Goal: Task Accomplishment & Management: Use online tool/utility

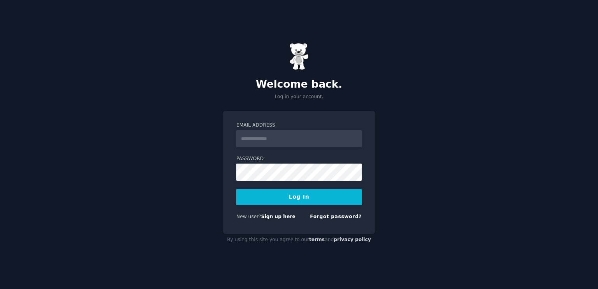
click at [278, 136] on input "Email Address" at bounding box center [298, 138] width 125 height 17
type input "**********"
click at [322, 202] on button "Log In" at bounding box center [298, 197] width 125 height 16
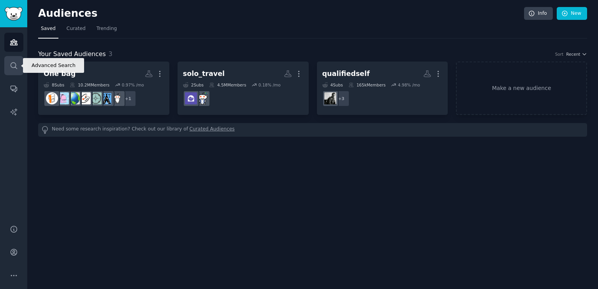
click at [14, 65] on icon "Sidebar" at bounding box center [14, 65] width 8 height 8
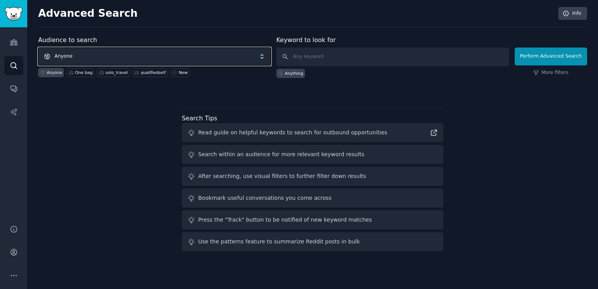
click at [98, 56] on span "Anyone" at bounding box center [154, 56] width 233 height 18
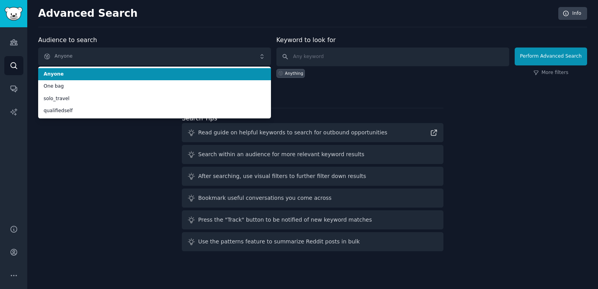
click at [159, 25] on div "Advanced Search Info" at bounding box center [312, 17] width 549 height 20
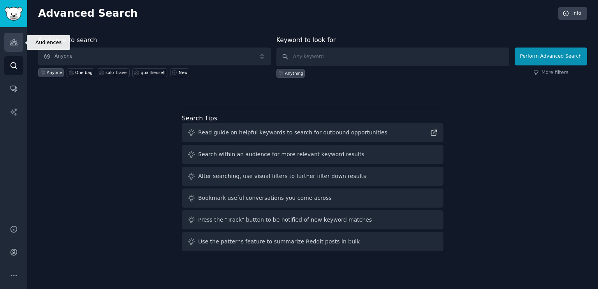
click at [11, 46] on link "Audiences" at bounding box center [13, 42] width 19 height 19
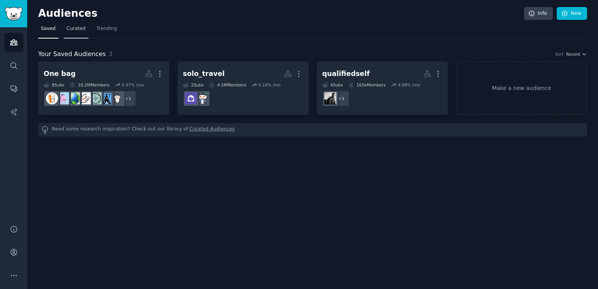
click at [78, 30] on span "Curated" at bounding box center [76, 28] width 19 height 7
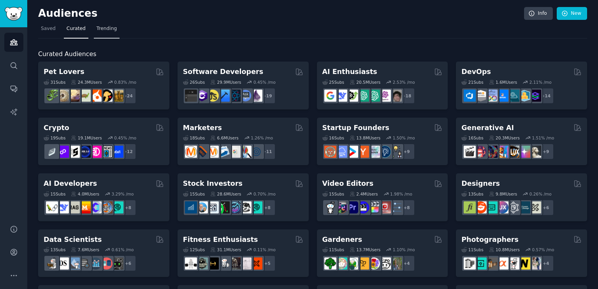
click at [107, 30] on span "Trending" at bounding box center [106, 28] width 20 height 7
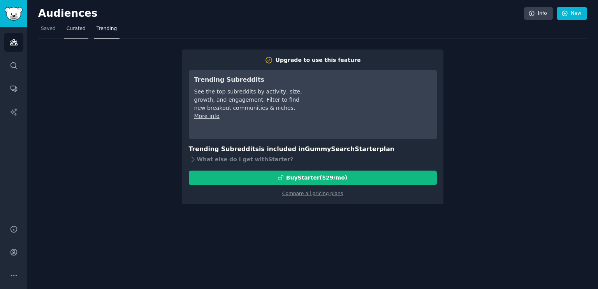
click at [68, 33] on link "Curated" at bounding box center [76, 31] width 25 height 16
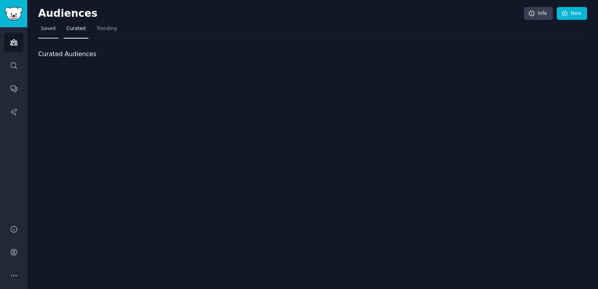
click at [45, 32] on span "Saved" at bounding box center [48, 28] width 15 height 7
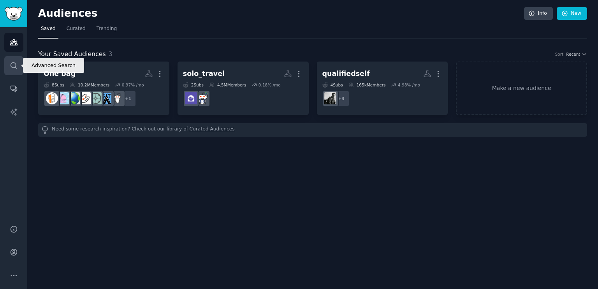
click at [12, 67] on icon "Sidebar" at bounding box center [14, 65] width 6 height 6
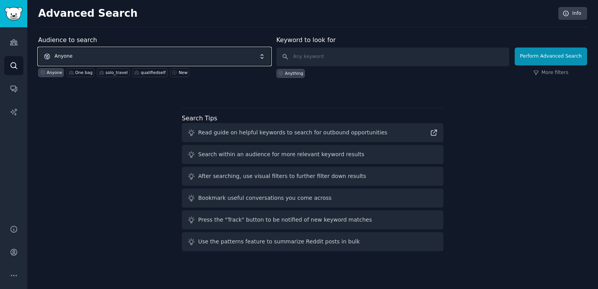
click at [76, 56] on span "Anyone" at bounding box center [154, 56] width 233 height 18
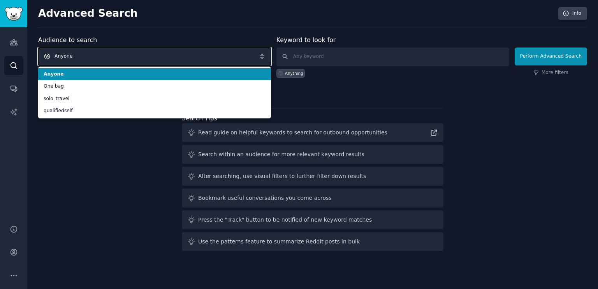
click at [91, 58] on span "Anyone" at bounding box center [154, 56] width 233 height 18
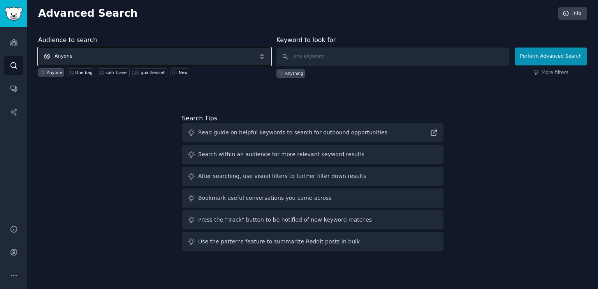
click at [91, 58] on span "Anyone" at bounding box center [154, 56] width 233 height 18
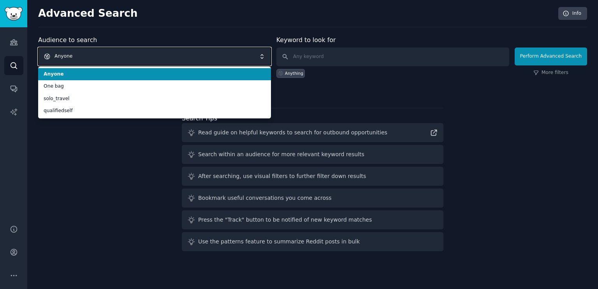
click at [230, 58] on span "Anyone" at bounding box center [154, 56] width 233 height 18
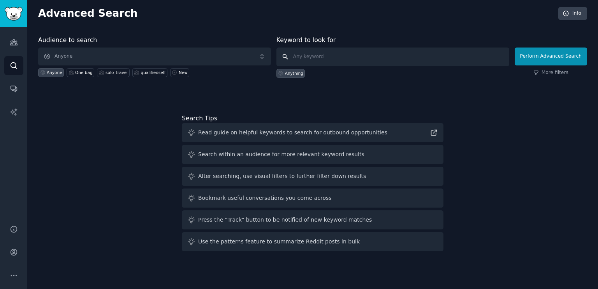
click at [316, 57] on input "text" at bounding box center [392, 56] width 233 height 19
click at [19, 43] on link "Audiences" at bounding box center [13, 42] width 19 height 19
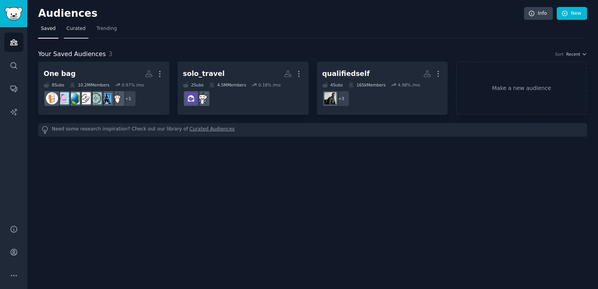
click at [72, 32] on link "Curated" at bounding box center [76, 31] width 25 height 16
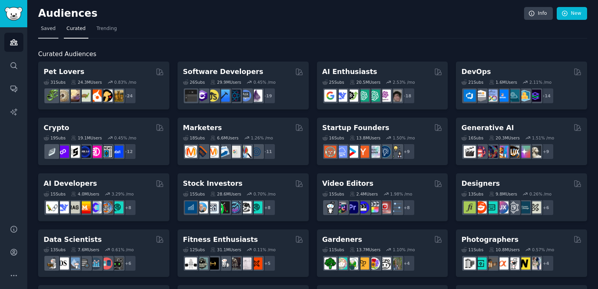
click at [50, 31] on span "Saved" at bounding box center [48, 28] width 15 height 7
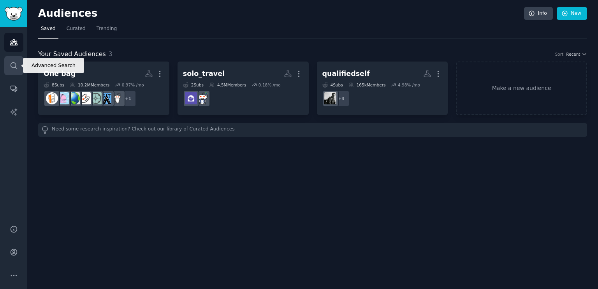
click at [16, 66] on icon "Sidebar" at bounding box center [14, 65] width 6 height 6
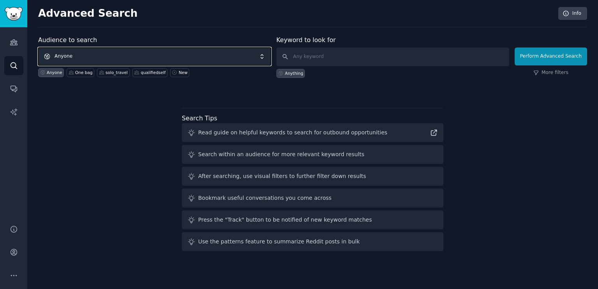
click at [108, 55] on span "Anyone" at bounding box center [154, 56] width 233 height 18
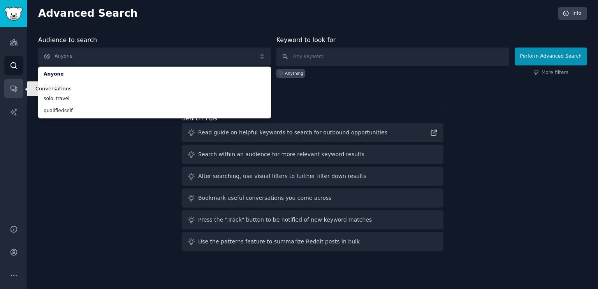
click at [19, 87] on link "Conversations" at bounding box center [13, 88] width 19 height 19
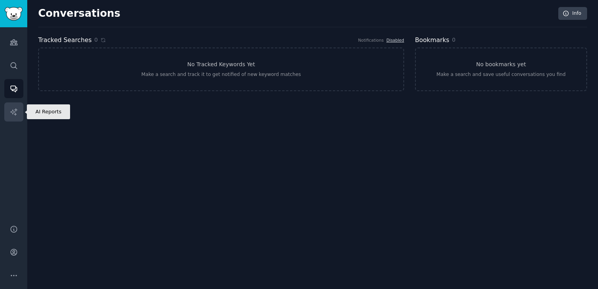
click at [14, 105] on link "AI Reports" at bounding box center [13, 111] width 19 height 19
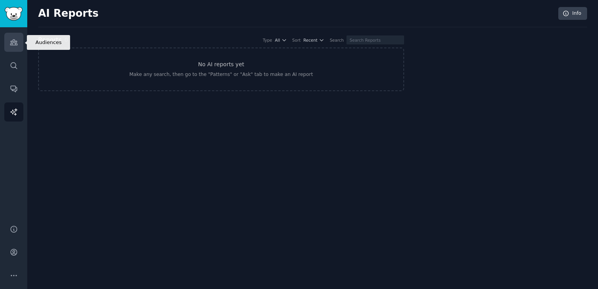
click at [8, 44] on link "Audiences" at bounding box center [13, 42] width 19 height 19
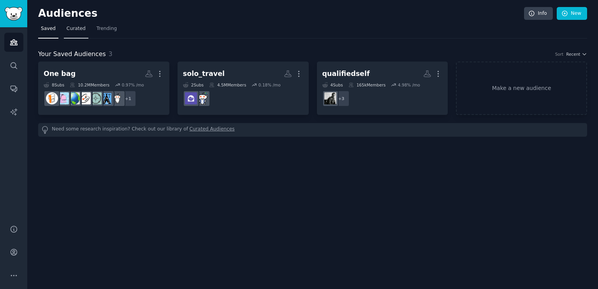
click at [67, 31] on span "Curated" at bounding box center [76, 28] width 19 height 7
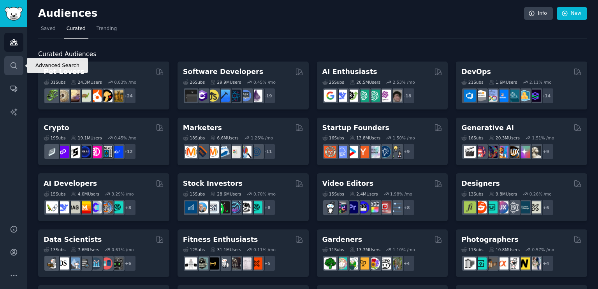
click at [17, 68] on icon "Sidebar" at bounding box center [14, 65] width 6 height 6
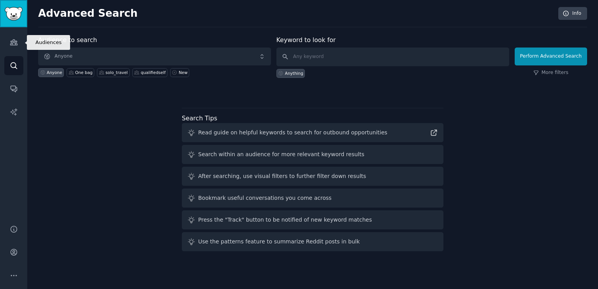
click at [20, 18] on img "Sidebar" at bounding box center [14, 14] width 18 height 14
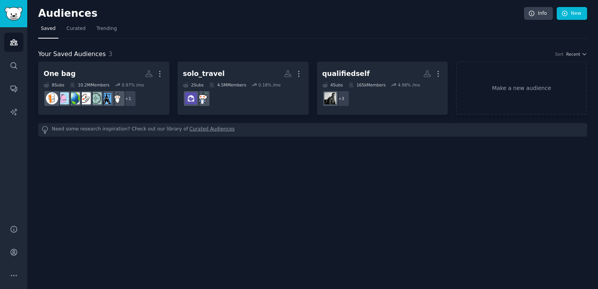
click at [425, 34] on nav "Saved Curated Trending" at bounding box center [312, 31] width 549 height 16
click at [537, 88] on link "Make a new audience" at bounding box center [521, 87] width 131 height 53
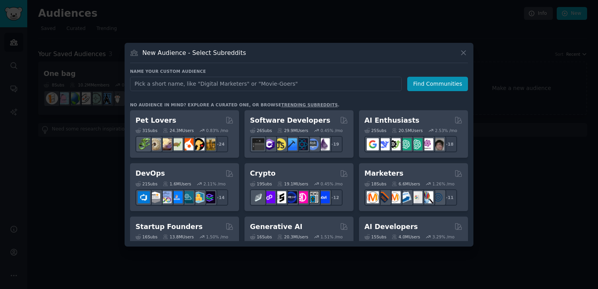
click at [311, 83] on input "text" at bounding box center [266, 84] width 272 height 14
type input "Running"
click at [431, 84] on button "Find Communities" at bounding box center [437, 84] width 61 height 14
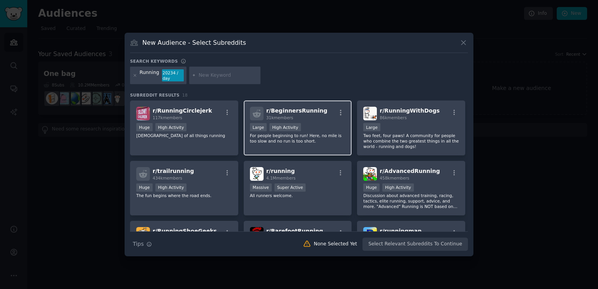
click at [312, 121] on div "r/ BeginnersRunning 31k members >= 80th percentile for submissions / day Large …" at bounding box center [298, 127] width 108 height 55
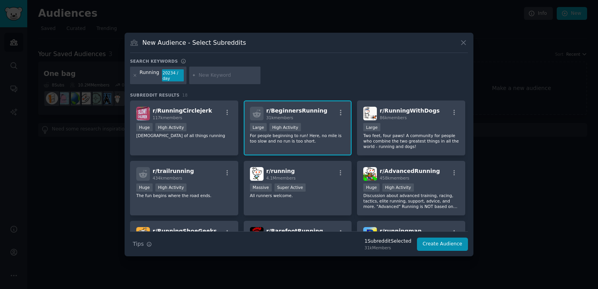
click at [223, 75] on input "text" at bounding box center [227, 75] width 59 height 7
click at [377, 135] on p "Two feet, four paws! A community for people who combine the two greatest things…" at bounding box center [411, 141] width 96 height 16
click at [392, 131] on div "10,000 - 100,000 members Large" at bounding box center [411, 128] width 96 height 10
click at [320, 133] on p "For people beginning to run! Here, no mile is too slow and no run is too short." at bounding box center [298, 138] width 96 height 11
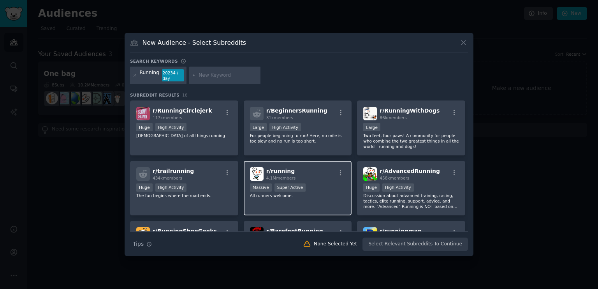
click at [323, 180] on div "r/ running 4.1M members Massive Super Active All runners welcome." at bounding box center [298, 188] width 108 height 55
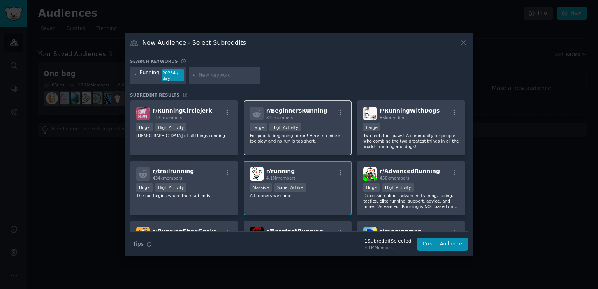
click at [316, 128] on div ">= 80th percentile for submissions / day Large High Activity" at bounding box center [298, 128] width 96 height 10
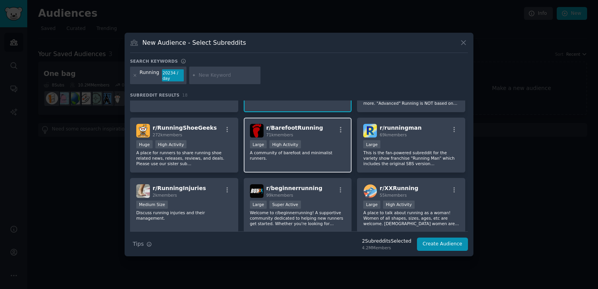
scroll to position [117, 0]
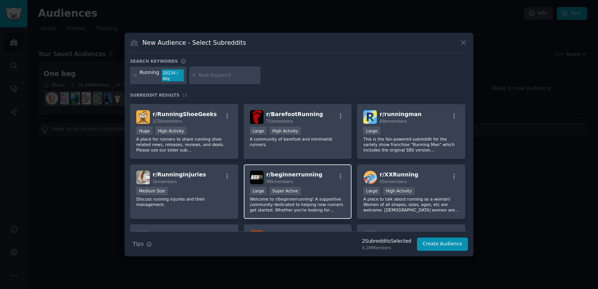
click at [326, 180] on div "r/ beginnerrunning 99k members" at bounding box center [298, 177] width 96 height 14
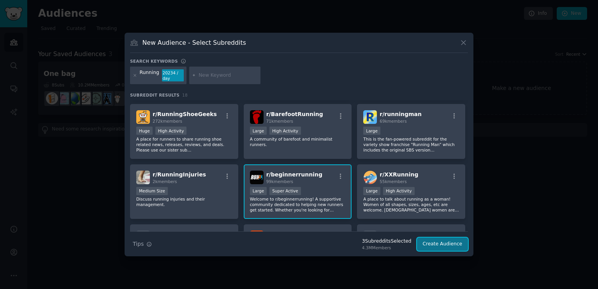
click at [445, 245] on button "Create Audience" at bounding box center [442, 243] width 51 height 13
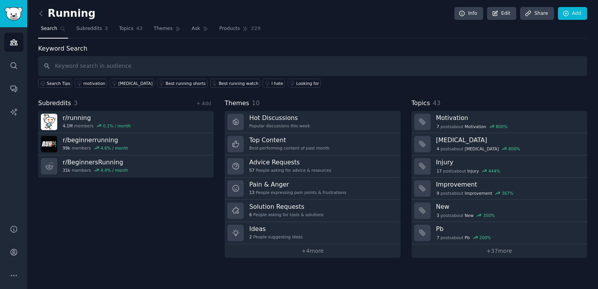
click at [131, 198] on div "Subreddits 3 + Add r/ running 4.1M members 0.1 % / month r/ beginnerrunning 99k…" at bounding box center [125, 177] width 175 height 159
click at [95, 67] on input "text" at bounding box center [312, 66] width 549 height 20
type input "music"
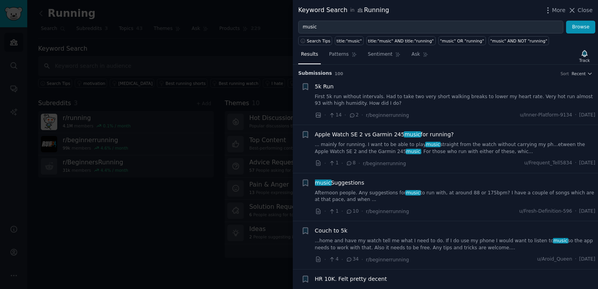
click at [435, 193] on link "Afternoon people. Any suggestions for music to run with, at around 88 or 175bpm…" at bounding box center [455, 196] width 281 height 14
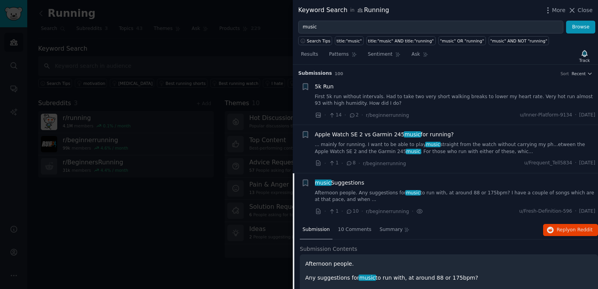
drag, startPoint x: 574, startPoint y: 9, endPoint x: 184, endPoint y: 70, distance: 395.1
click at [574, 9] on icon at bounding box center [572, 10] width 4 height 4
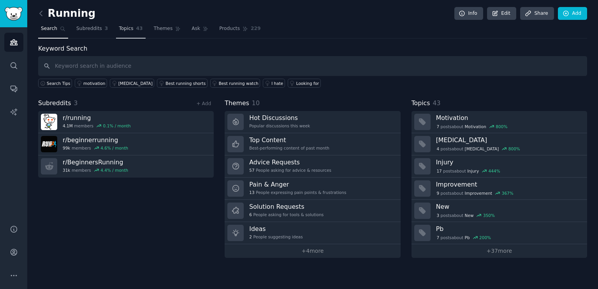
click at [126, 27] on span "Topics" at bounding box center [126, 28] width 14 height 7
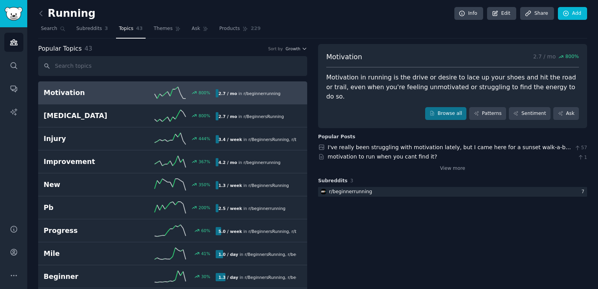
click at [307, 12] on div "Running Info Edit Share Add" at bounding box center [312, 15] width 549 height 16
click at [310, 29] on nav "Search Subreddits 3 Topics 43 Themes Ask Products 229" at bounding box center [312, 31] width 549 height 16
click at [308, 28] on nav "Search Subreddits 3 Topics 43 Themes Ask Products 229" at bounding box center [312, 31] width 549 height 16
click at [413, 20] on div "Running Info Edit Share Add" at bounding box center [312, 15] width 549 height 16
click at [307, 24] on nav "Search Subreddits 3 Topics 43 Themes Ask Products 229" at bounding box center [312, 31] width 549 height 16
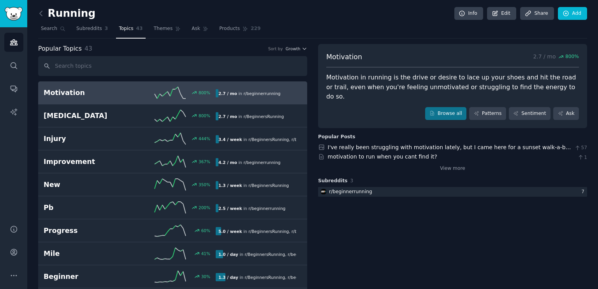
drag, startPoint x: 407, startPoint y: 10, endPoint x: 407, endPoint y: 0, distance: 9.7
click at [309, 21] on div "Running Info Edit Share Add" at bounding box center [312, 15] width 549 height 16
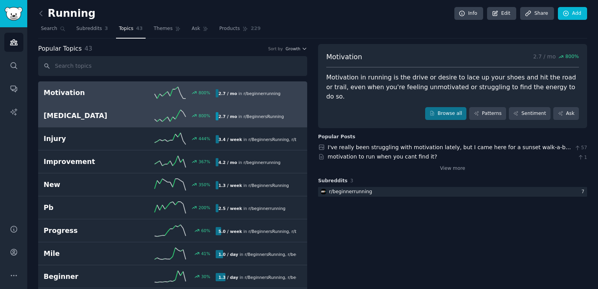
click at [104, 116] on h2 "Shin splints" at bounding box center [87, 116] width 86 height 10
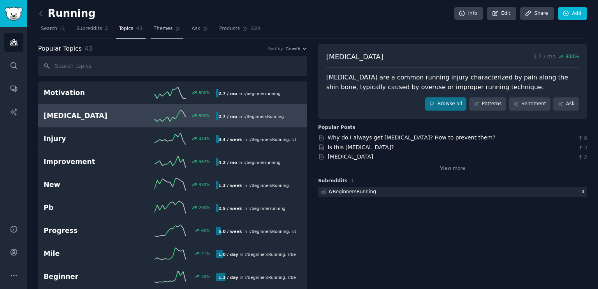
click at [157, 31] on span "Themes" at bounding box center [163, 28] width 19 height 7
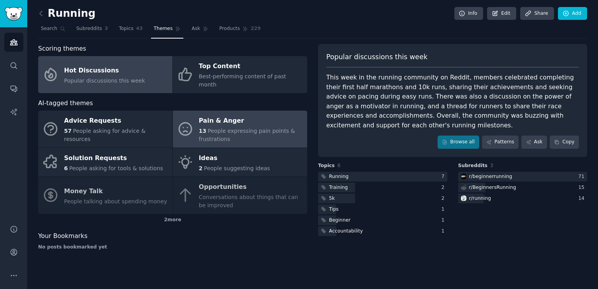
click at [228, 128] on span "People expressing pain points & frustrations" at bounding box center [247, 135] width 96 height 14
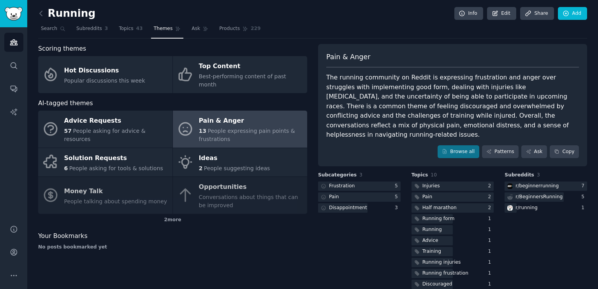
click at [316, 12] on div "Running Info Edit Share Add" at bounding box center [312, 15] width 549 height 16
click at [314, 23] on nav "Search Subreddits 3 Topics 43 Themes Ask Products 229" at bounding box center [312, 31] width 549 height 16
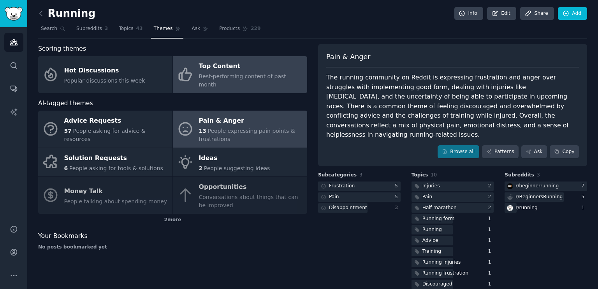
click at [241, 75] on span "Best-performing content of past month" at bounding box center [242, 80] width 87 height 14
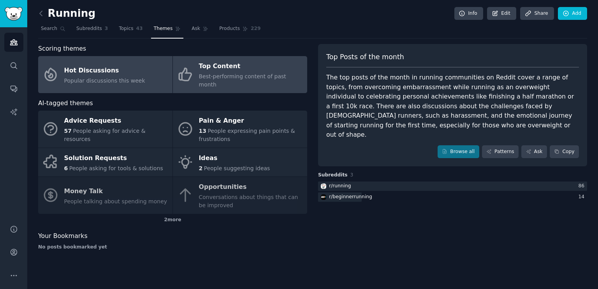
click at [154, 67] on link "Hot Discussions Popular discussions this week" at bounding box center [105, 74] width 134 height 37
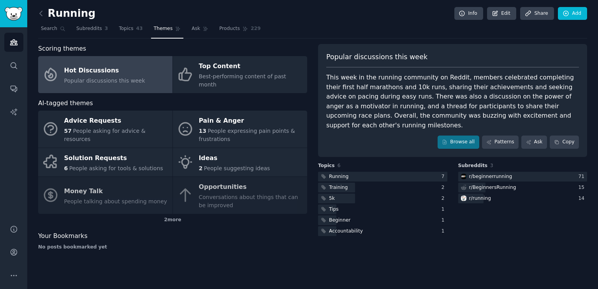
click at [312, 26] on nav "Search Subreddits 3 Topics 43 Themes Ask Products 229" at bounding box center [312, 31] width 549 height 16
click at [308, 23] on nav "Search Subreddits 3 Topics 43 Themes Ask Products 229" at bounding box center [312, 31] width 549 height 16
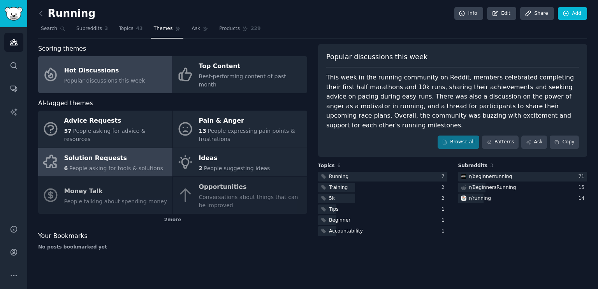
click at [146, 152] on div "Solution Requests" at bounding box center [113, 158] width 99 height 12
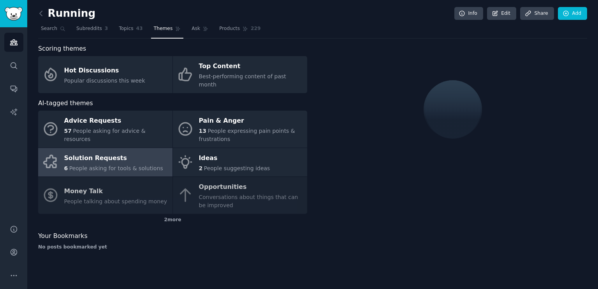
click at [311, 28] on nav "Search Subreddits 3 Topics 43 Themes Ask Products 229" at bounding box center [312, 31] width 549 height 16
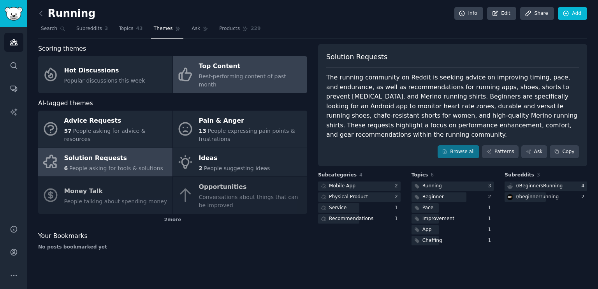
click at [258, 71] on div "Top Content" at bounding box center [251, 66] width 104 height 12
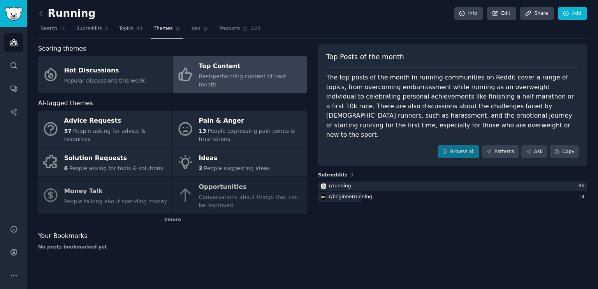
click at [305, 28] on nav "Search Subreddits 3 Topics 43 Themes Ask Products 229" at bounding box center [312, 31] width 549 height 16
click at [309, 25] on nav "Search Subreddits 3 Topics 43 Themes Ask Products 229" at bounding box center [312, 31] width 549 height 16
click at [397, 12] on div "Running Info Edit Share Add" at bounding box center [312, 15] width 549 height 16
click at [307, 20] on div "Running Info Edit Share Add" at bounding box center [312, 15] width 549 height 16
click at [311, 19] on div "Running Info Edit Share Add" at bounding box center [312, 15] width 549 height 16
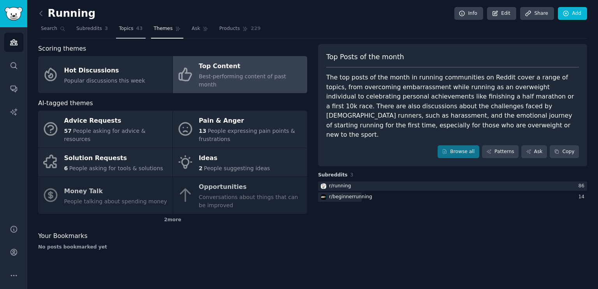
click at [119, 29] on span "Topics" at bounding box center [126, 28] width 14 height 7
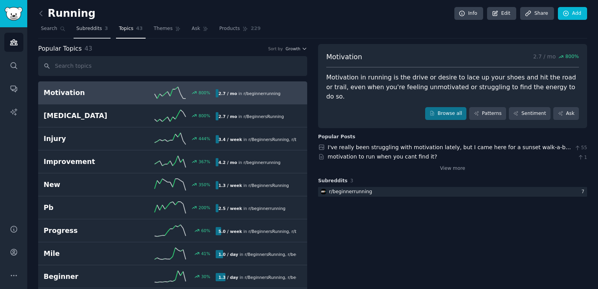
click at [93, 28] on span "Subreddits" at bounding box center [89, 28] width 26 height 7
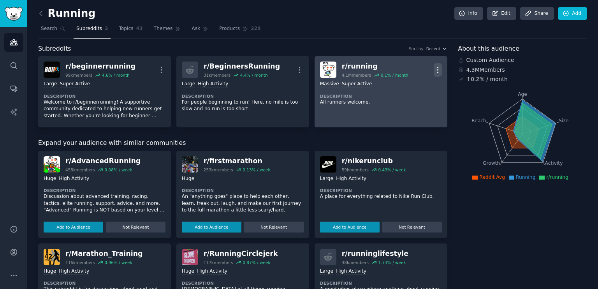
click at [436, 70] on icon "button" at bounding box center [437, 70] width 8 height 8
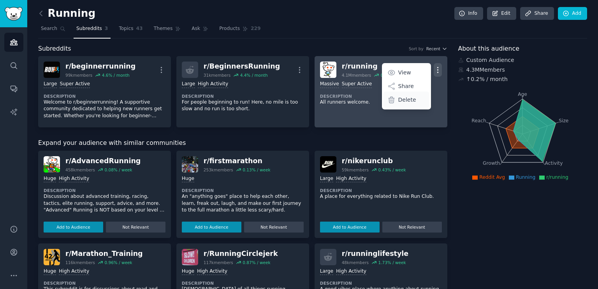
click at [406, 97] on p "Delete" at bounding box center [407, 100] width 18 height 8
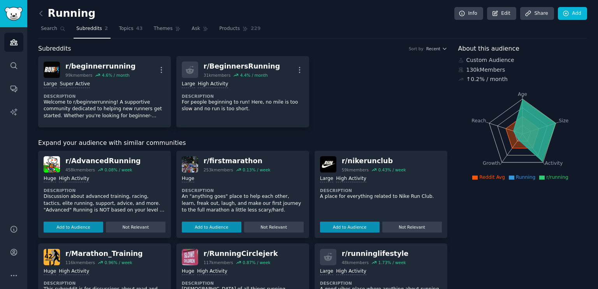
click at [292, 25] on nav "Search Subreddits 2 Topics 43 Themes Ask Products 229" at bounding box center [312, 31] width 549 height 16
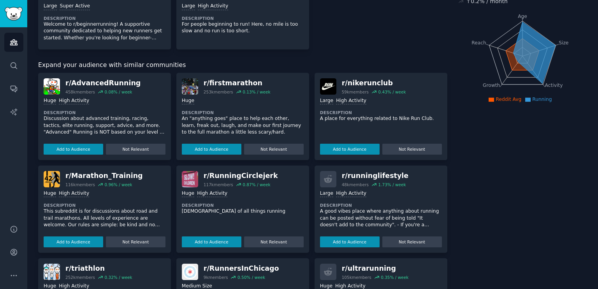
scroll to position [117, 0]
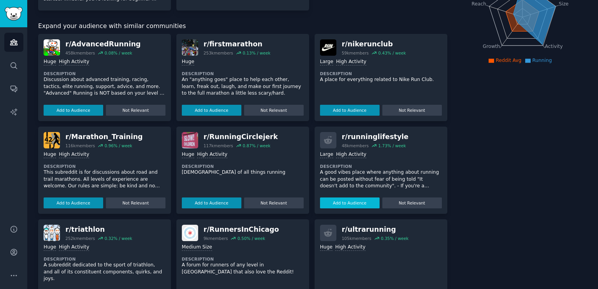
click at [347, 202] on button "Add to Audience" at bounding box center [350, 202] width 60 height 11
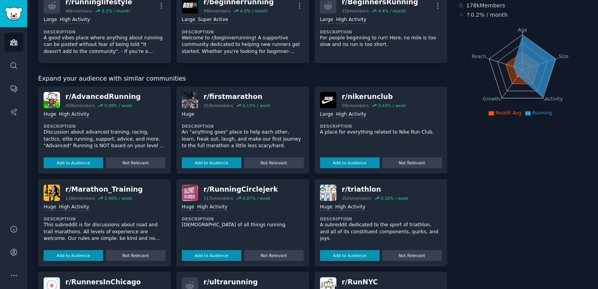
scroll to position [78, 0]
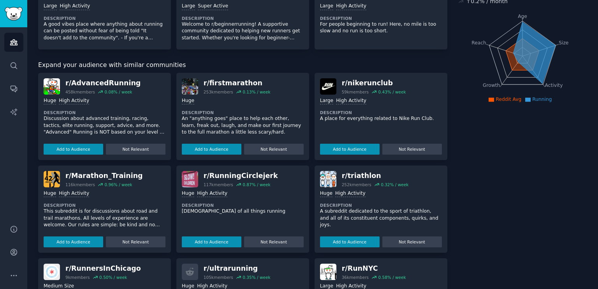
click at [174, 170] on div "r/ AdvancedRunning 458k members 0.08 % / week Huge High Activity Description Di…" at bounding box center [242, 255] width 409 height 365
click at [171, 172] on div "r/ AdvancedRunning 458k members 0.08 % / week Huge High Activity Description Di…" at bounding box center [242, 255] width 409 height 365
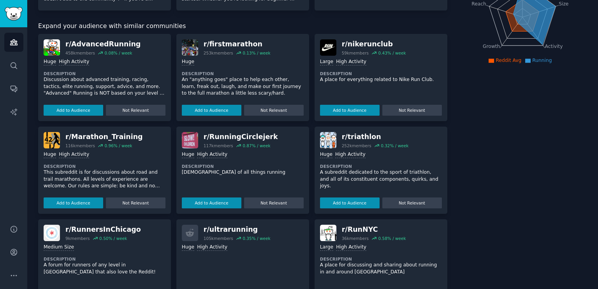
click at [172, 173] on div "r/ AdvancedRunning 458k members 0.08 % / week Huge High Activity Description Di…" at bounding box center [242, 216] width 409 height 365
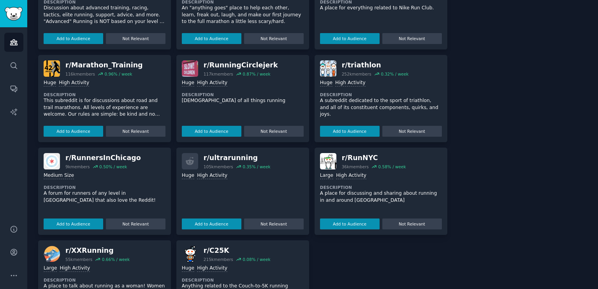
scroll to position [195, 0]
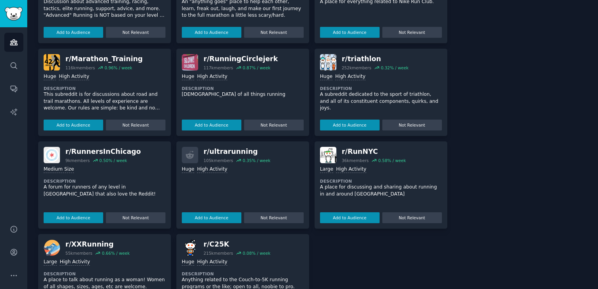
click at [172, 173] on div "r/ AdvancedRunning 458k members 0.08 % / week Huge High Activity Description Di…" at bounding box center [242, 138] width 409 height 365
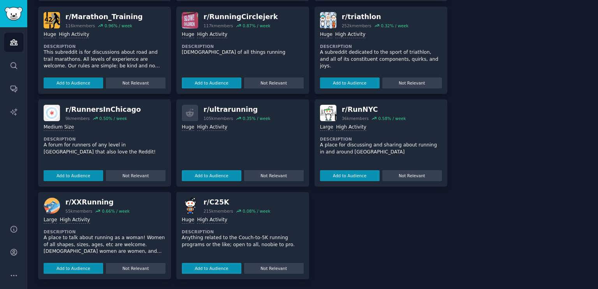
click at [172, 173] on div "r/ AdvancedRunning 458k members 0.08 % / week Huge High Activity Description Di…" at bounding box center [242, 96] width 409 height 365
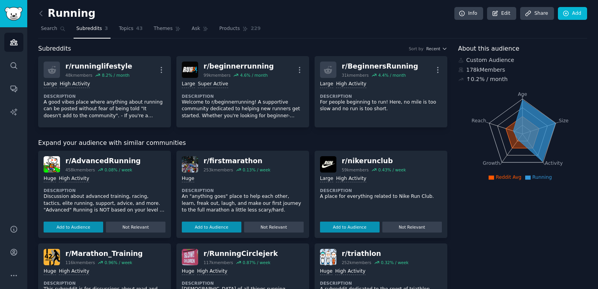
scroll to position [0, 0]
click at [172, 131] on div "Subreddits Sort by Recent r/ runninglifestyle 48k members 8.2 % / month More La…" at bounding box center [242, 280] width 409 height 472
click at [12, 47] on link "Audiences" at bounding box center [13, 42] width 19 height 19
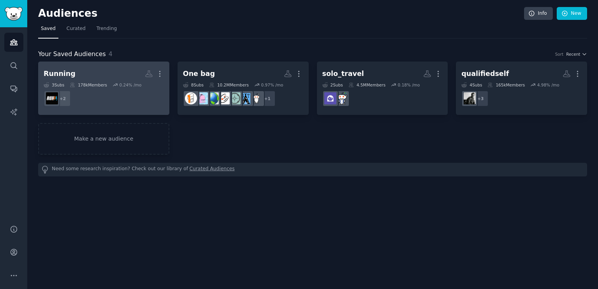
click at [95, 73] on h2 "Running More" at bounding box center [104, 74] width 120 height 14
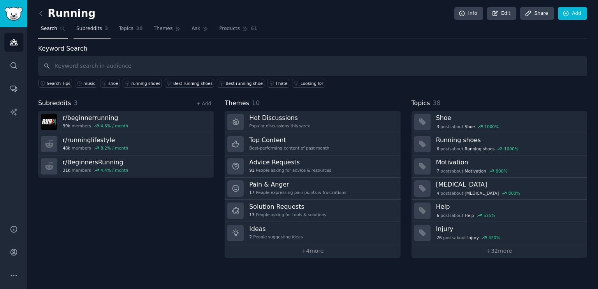
click at [93, 28] on span "Subreddits" at bounding box center [89, 28] width 26 height 7
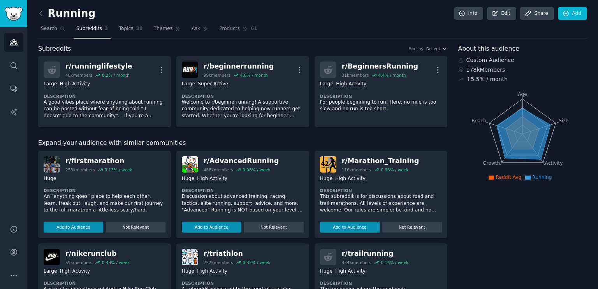
scroll to position [195, 0]
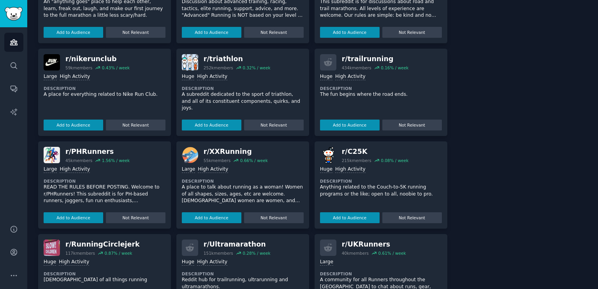
click at [172, 136] on div "r/ firstmarathon 253k members 0.13 % / week Huge Description An "anything goes"…" at bounding box center [242, 138] width 409 height 365
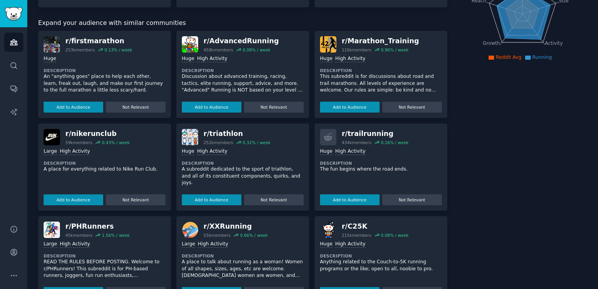
scroll to position [117, 0]
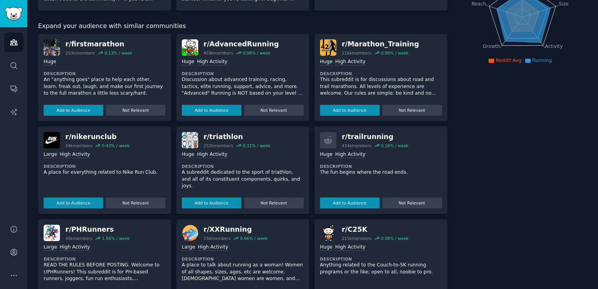
click at [172, 136] on div "r/ firstmarathon 253k members 0.13 % / week Huge Description An "anything goes"…" at bounding box center [242, 216] width 409 height 365
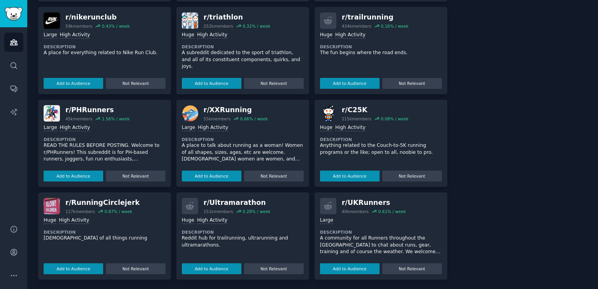
scroll to position [237, 0]
click at [172, 136] on div "r/ firstmarathon 253k members 0.13 % / week Huge Description An "anything goes"…" at bounding box center [242, 96] width 409 height 365
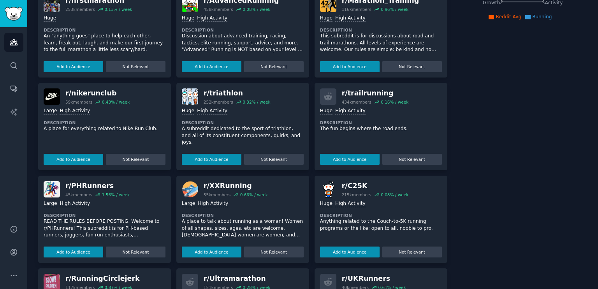
scroll to position [0, 0]
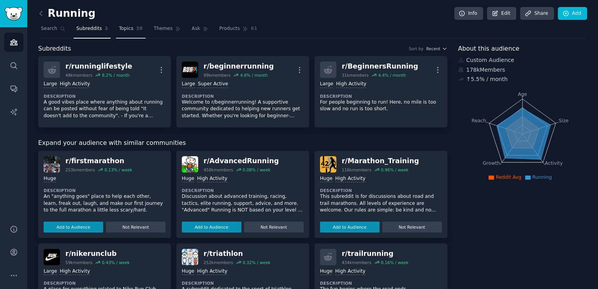
click at [130, 29] on span "Topics" at bounding box center [126, 28] width 14 height 7
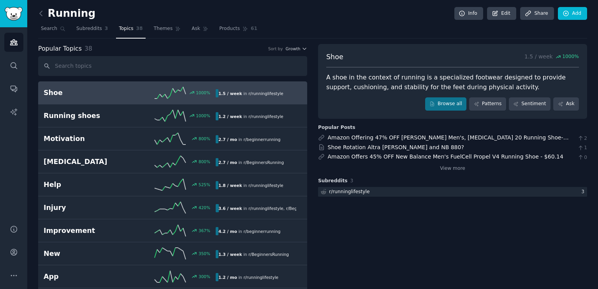
click at [310, 31] on nav "Search Subreddits 3 Topics 38 Themes Ask Products 61" at bounding box center [312, 31] width 549 height 16
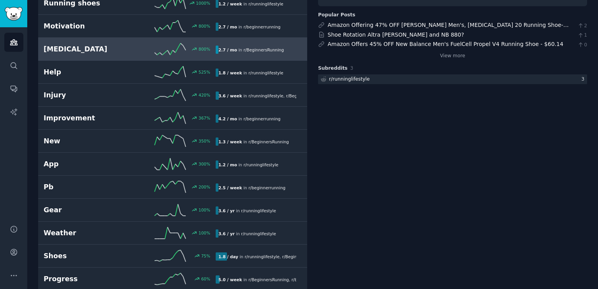
scroll to position [117, 0]
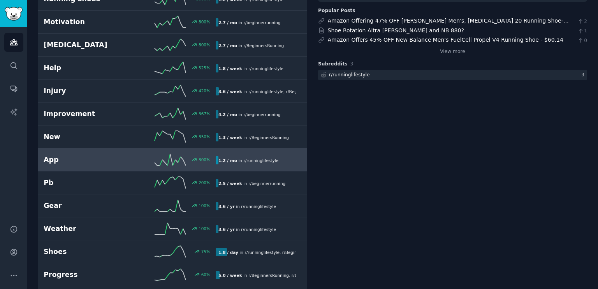
click at [263, 158] on span "r/ runninglifestyle" at bounding box center [260, 160] width 35 height 5
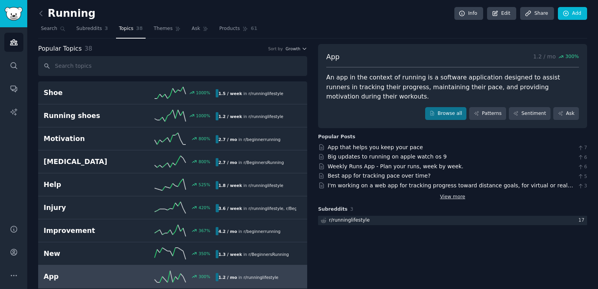
click at [449, 197] on link "View more" at bounding box center [452, 196] width 25 height 7
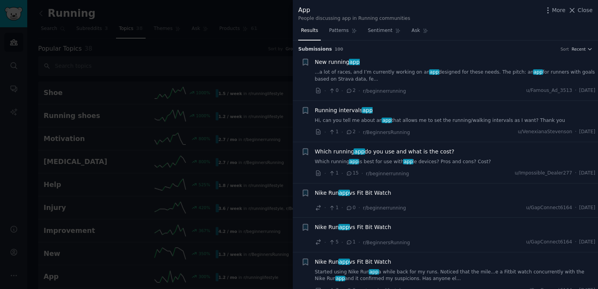
click at [464, 8] on div "App People discussing app in Running communities More Close" at bounding box center [445, 13] width 294 height 16
click at [458, 8] on div "App People discussing app in Running communities More Close" at bounding box center [445, 13] width 294 height 16
click at [458, 13] on div "App People discussing app in Running communities More Close" at bounding box center [445, 13] width 294 height 16
click at [454, 10] on div "App People discussing app in Running communities More Close" at bounding box center [445, 13] width 294 height 16
click at [449, 29] on div "Results Patterns Sentiment Ask" at bounding box center [445, 33] width 305 height 16
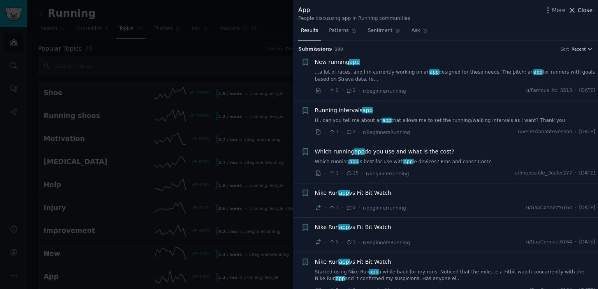
click at [581, 12] on span "Close" at bounding box center [584, 10] width 15 height 8
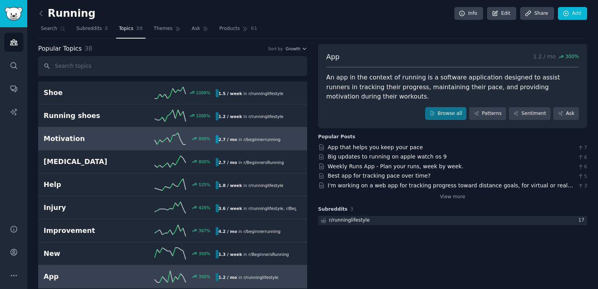
click at [95, 141] on h2 "Motivation" at bounding box center [87, 139] width 86 height 10
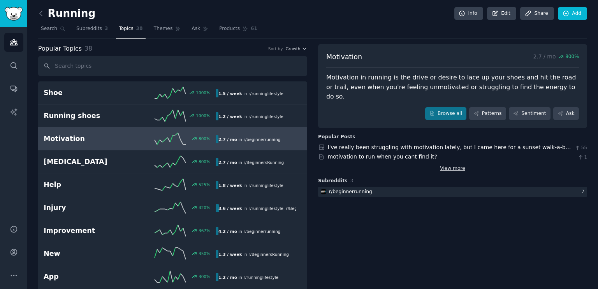
click at [451, 165] on link "View more" at bounding box center [452, 168] width 25 height 7
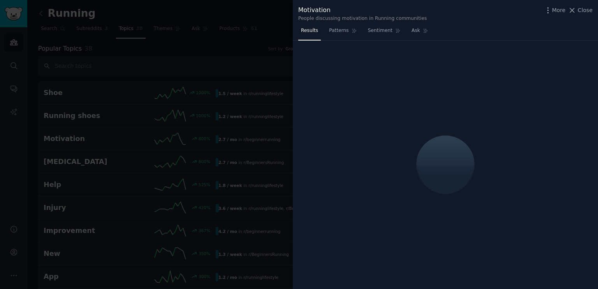
click at [585, 15] on div "More Close" at bounding box center [567, 10] width 49 height 10
click at [582, 7] on span "Close" at bounding box center [584, 10] width 15 height 8
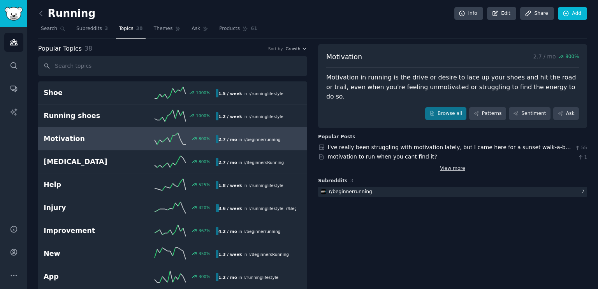
click at [449, 165] on link "View more" at bounding box center [452, 168] width 25 height 7
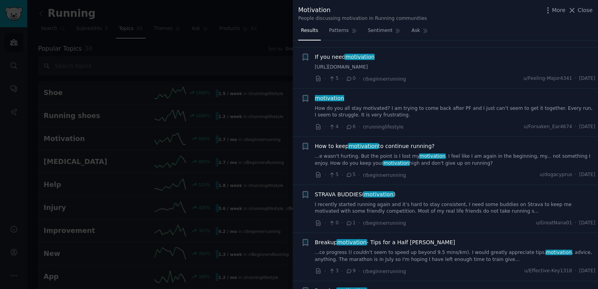
scroll to position [1323, 0]
click at [453, 153] on link "...e wasn't hurting. But the point is I lost my motivation . I feel like I am a…" at bounding box center [455, 160] width 281 height 14
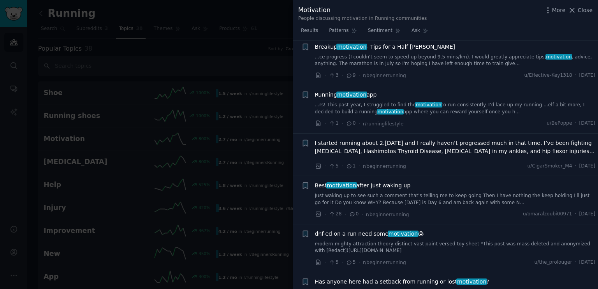
scroll to position [1680, 0]
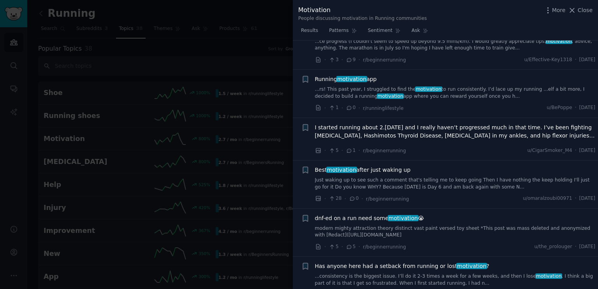
click at [434, 137] on li "+ I started running about 2.5 years ago and I really haven’t progressed much in…" at bounding box center [445, 139] width 305 height 42
click at [579, 11] on span "Close" at bounding box center [584, 10] width 15 height 8
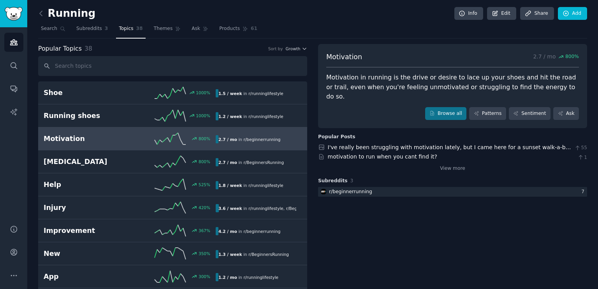
click at [310, 27] on nav "Search Subreddits 3 Topics 38 Themes Ask Products 61" at bounding box center [312, 31] width 549 height 16
click at [309, 30] on nav "Search Subreddits 3 Topics 38 Themes Ask Products 61" at bounding box center [312, 31] width 549 height 16
click at [309, 27] on nav "Search Subreddits 3 Topics 38 Themes Ask Products 61" at bounding box center [312, 31] width 549 height 16
click at [310, 28] on nav "Search Subreddits 3 Topics 38 Themes Ask Products 61" at bounding box center [312, 31] width 549 height 16
